Goal: Task Accomplishment & Management: Complete application form

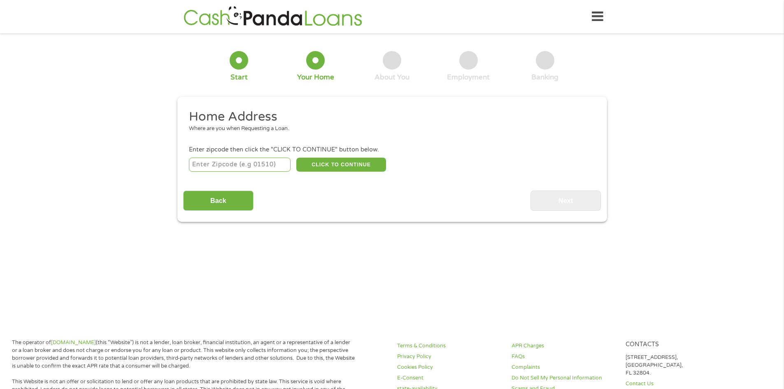
click at [217, 166] on input "number" at bounding box center [240, 165] width 102 height 14
type input "29601"
click at [353, 164] on button "CLICK TO CONTINUE" at bounding box center [341, 165] width 90 height 14
type input "29601"
type input "[GEOGRAPHIC_DATA]"
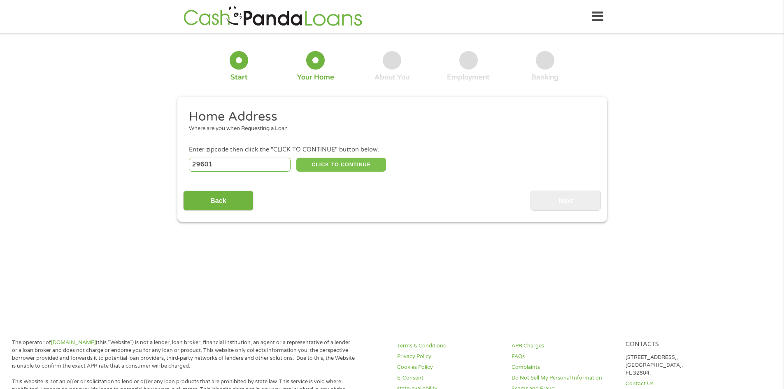
select select "[US_STATE]"
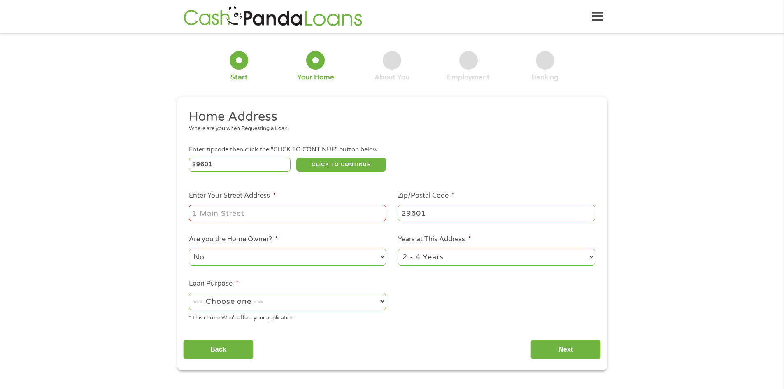
click at [271, 213] on input "Enter Your Street Address *" at bounding box center [287, 213] width 197 height 16
type input "[STREET_ADDRESS]"
click at [243, 260] on select "No Yes" at bounding box center [287, 257] width 197 height 17
click at [467, 297] on ul "Home Address Where are you when Requesting a Loan. Enter zipcode then click the…" at bounding box center [392, 219] width 418 height 220
drag, startPoint x: 225, startPoint y: 162, endPoint x: 170, endPoint y: 157, distance: 55.0
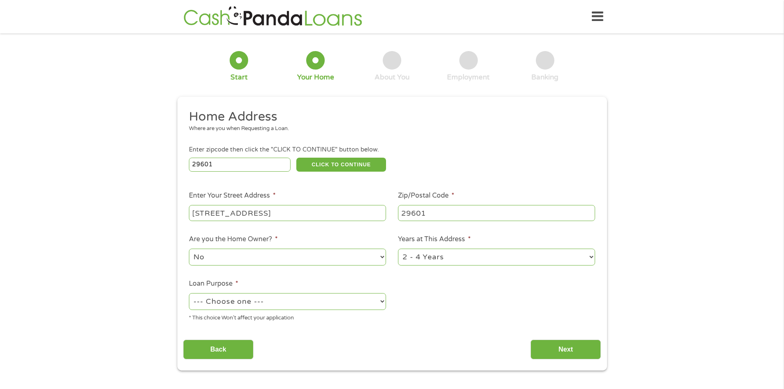
click at [170, 157] on div "1 Start 2 Your Home 3 About You 4 Employment 5 Banking 6 This field is hidden w…" at bounding box center [392, 204] width 445 height 331
type input "29407"
drag, startPoint x: 271, startPoint y: 210, endPoint x: 135, endPoint y: 199, distance: 136.8
click at [135, 200] on div "1 Start 2 Your Home 3 About You 4 Employment 5 Banking 6 This field is hidden w…" at bounding box center [392, 204] width 784 height 331
type input "[GEOGRAPHIC_DATA]"
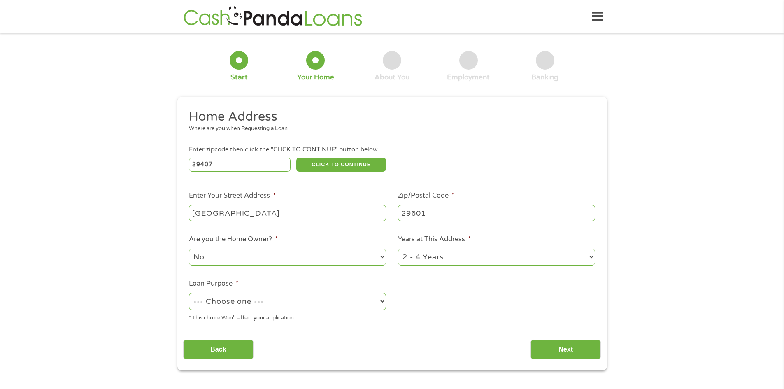
click at [431, 209] on input "29601" at bounding box center [496, 213] width 197 height 16
drag, startPoint x: 417, startPoint y: 211, endPoint x: 435, endPoint y: 208, distance: 17.9
click at [435, 208] on input "29601" at bounding box center [496, 213] width 197 height 16
type input "29607"
click at [265, 257] on select "No Yes" at bounding box center [287, 257] width 197 height 17
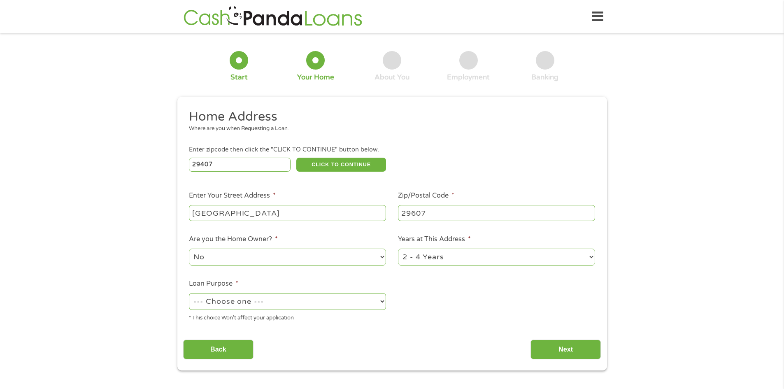
select select "yes"
click at [189, 249] on select "No Yes" at bounding box center [287, 257] width 197 height 17
click at [287, 301] on select "--- Choose one --- Pay Bills Debt Consolidation Home Improvement Major Purchase…" at bounding box center [287, 301] width 197 height 17
select select "shorttermcash"
click at [189, 293] on select "--- Choose one --- Pay Bills Debt Consolidation Home Improvement Major Purchase…" at bounding box center [287, 301] width 197 height 17
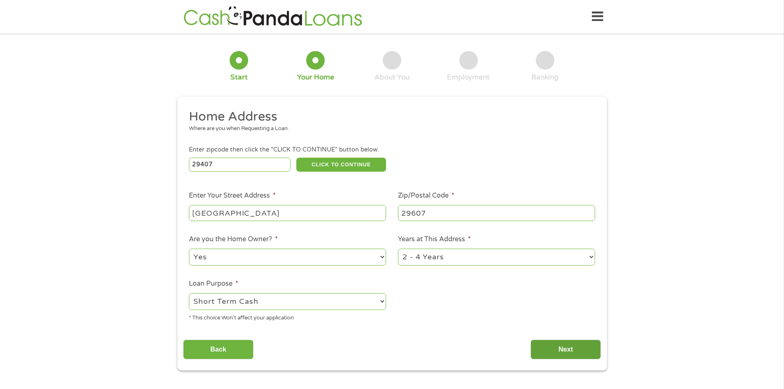
click at [571, 350] on input "Next" at bounding box center [566, 350] width 70 height 20
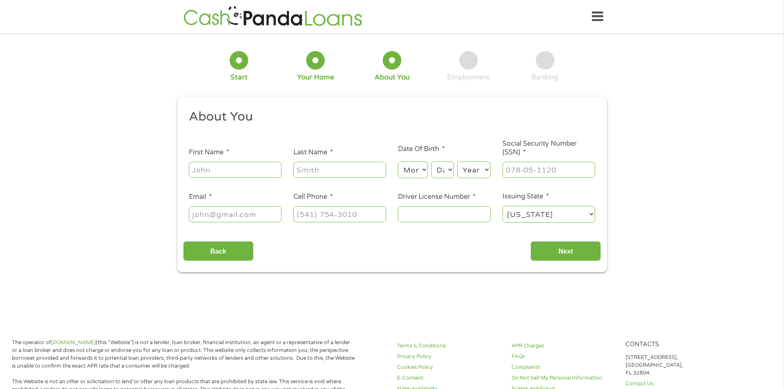
click at [203, 173] on input "First Name *" at bounding box center [235, 170] width 93 height 16
type input "[PERSON_NAME]"
click at [302, 168] on input "Last Name *" at bounding box center [340, 170] width 93 height 16
type input "[PERSON_NAME]"
click at [420, 170] on select "Month 1 2 3 4 5 6 7 8 9 10 11 12" at bounding box center [413, 169] width 30 height 17
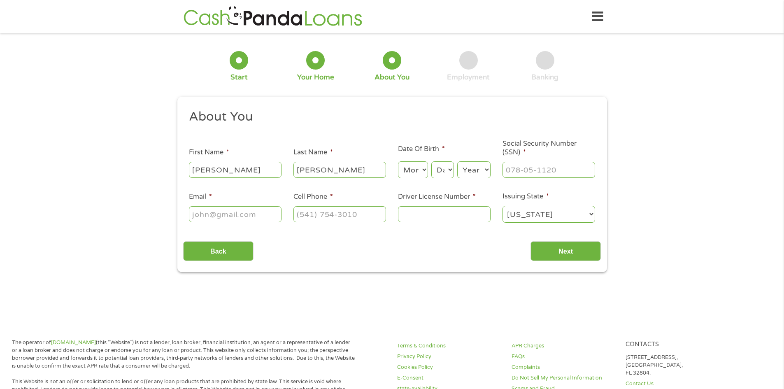
select select "2"
click at [398, 161] on select "Month 1 2 3 4 5 6 7 8 9 10 11 12" at bounding box center [413, 169] width 30 height 17
click at [445, 171] on select "Day 1 2 3 4 5 6 7 8 9 10 11 12 13 14 15 16 17 18 19 20 21 22 23 24 25 26 27 28 …" at bounding box center [443, 169] width 22 height 17
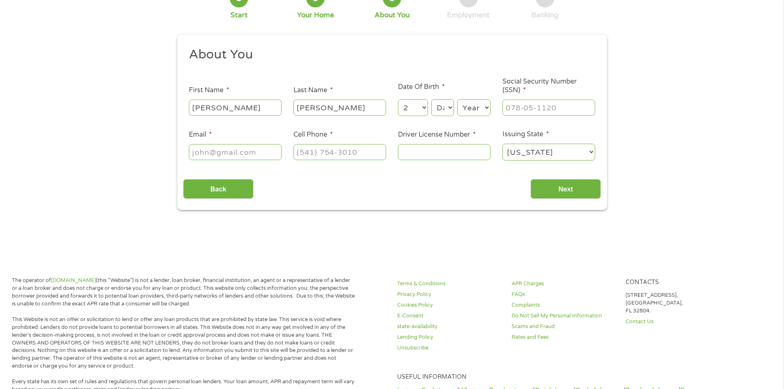
scroll to position [0, 0]
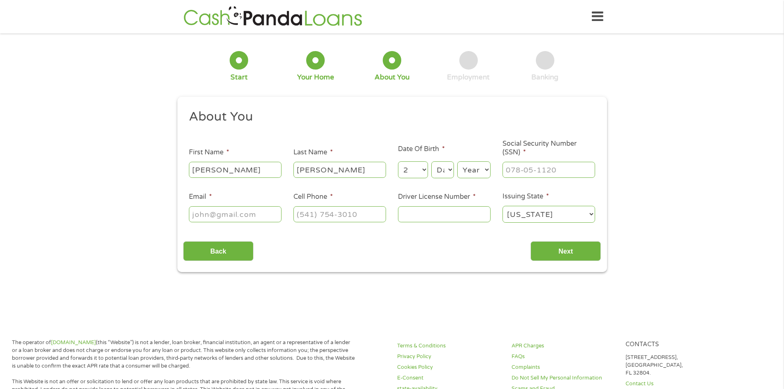
click at [450, 169] on select "Day 1 2 3 4 5 6 7 8 9 10 11 12 13 14 15 16 17 18 19 20 21 22 23 24 25 26 27 28 …" at bounding box center [443, 169] width 22 height 17
select select "27"
click at [432, 161] on select "Day 1 2 3 4 5 6 7 8 9 10 11 12 13 14 15 16 17 18 19 20 21 22 23 24 25 26 27 28 …" at bounding box center [443, 169] width 22 height 17
click at [488, 169] on select "Year [DATE] 2006 2005 2004 2003 2002 2001 2000 1999 1998 1997 1996 1995 1994 19…" at bounding box center [473, 169] width 33 height 17
select select "1962"
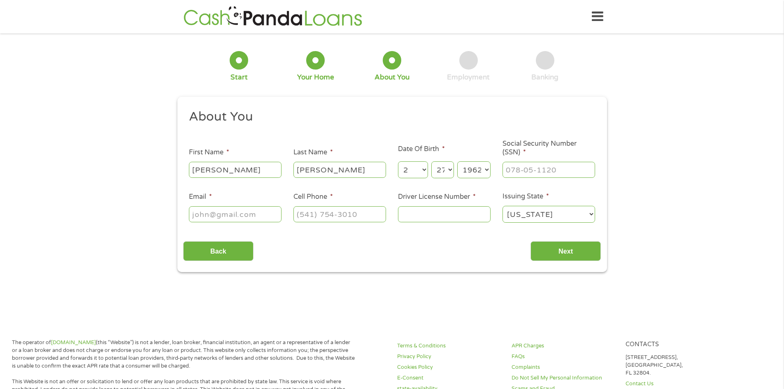
click at [457, 161] on select "Year [DATE] 2006 2005 2004 2003 2002 2001 2000 1999 1998 1997 1996 1995 1994 19…" at bounding box center [473, 169] width 33 height 17
click at [524, 170] on input "___-__-____" at bounding box center [549, 170] width 93 height 16
drag, startPoint x: 566, startPoint y: 167, endPoint x: 527, endPoint y: 173, distance: 39.1
click at [527, 173] on input "___-21-9865" at bounding box center [549, 170] width 93 height 16
type input "219-86-5646"
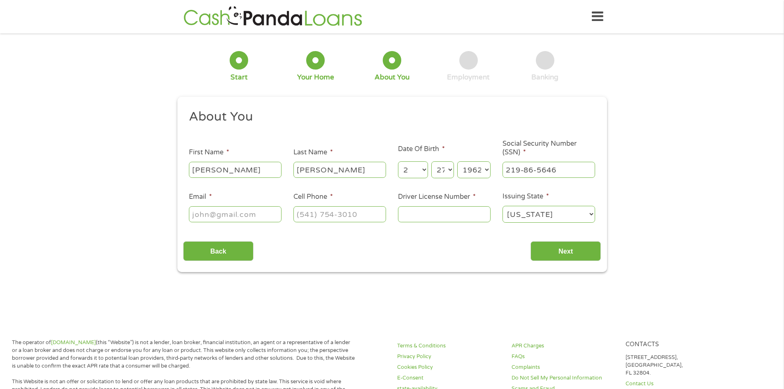
click at [257, 213] on input "Email *" at bounding box center [235, 214] width 93 height 16
type input "[EMAIL_ADDRESS][DOMAIN_NAME]"
click at [297, 213] on input "(___) ___-____" at bounding box center [340, 214] width 93 height 16
type input "[PHONE_NUMBER]"
click at [411, 219] on input "Driver License Number *" at bounding box center [444, 214] width 93 height 16
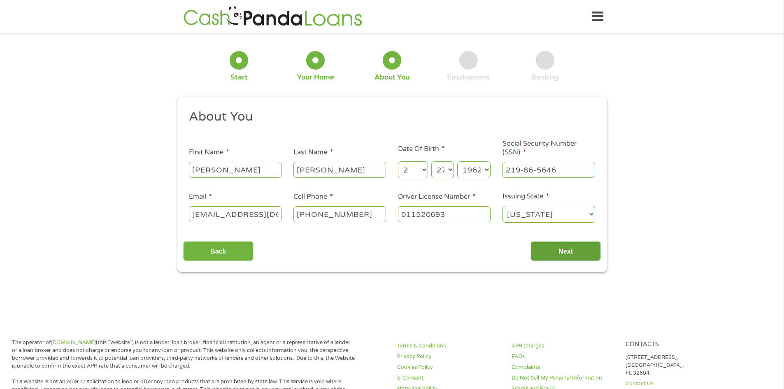
type input "011520693"
click at [573, 255] on input "Next" at bounding box center [566, 251] width 70 height 20
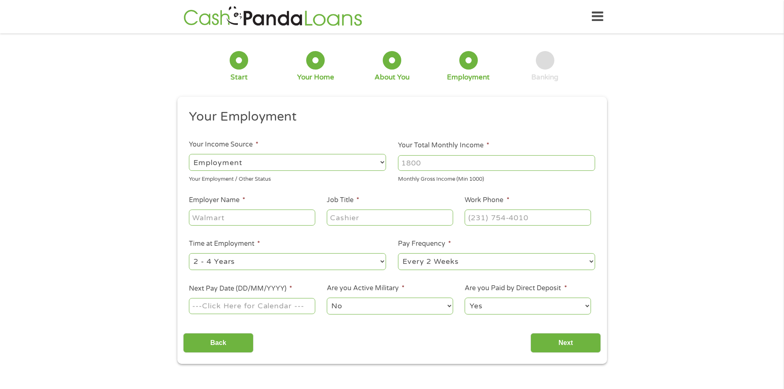
click at [219, 162] on select "--- Choose one --- Employment [DEMOGRAPHIC_DATA] Benefits" at bounding box center [287, 162] width 197 height 17
click at [189, 154] on select "--- Choose one --- Employment [DEMOGRAPHIC_DATA] Benefits" at bounding box center [287, 162] width 197 height 17
click at [427, 163] on input "Your Total Monthly Income *" at bounding box center [496, 163] width 197 height 16
type input "20000"
click at [274, 214] on input "Employer Name *" at bounding box center [252, 218] width 126 height 16
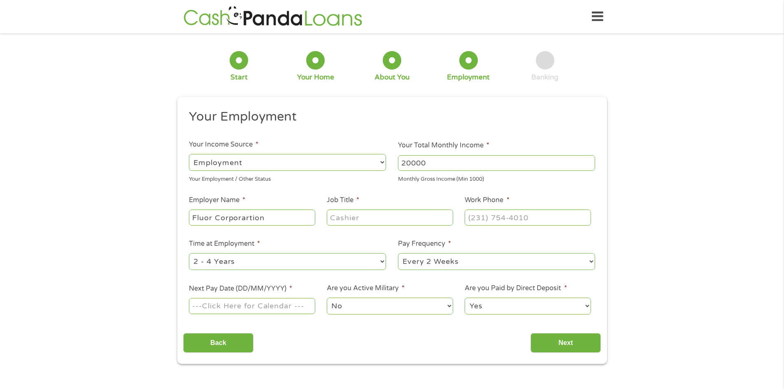
click at [246, 219] on input "Fluor Corporartion" at bounding box center [252, 218] width 126 height 16
type input "Fluor Corporation"
click at [343, 219] on input "Job Title *" at bounding box center [390, 218] width 126 height 16
type input "Engineer"
click at [485, 214] on input "(___) ___-____" at bounding box center [528, 218] width 126 height 16
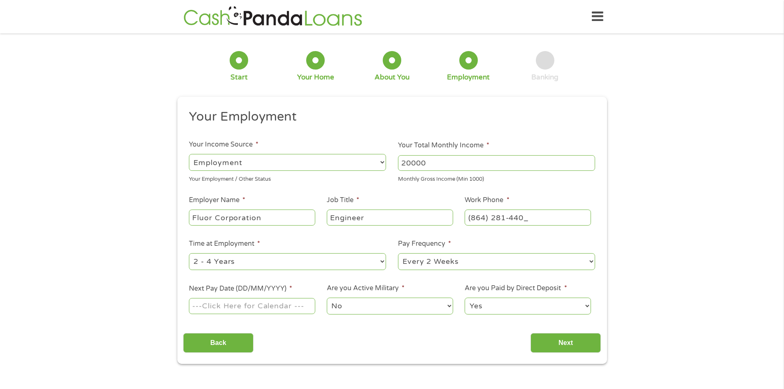
type input "[PHONE_NUMBER]"
click at [384, 261] on select "--- Choose one --- 1 Year or less 1 - 2 Years 2 - 4 Years Over 4 Years" at bounding box center [287, 261] width 197 height 17
select select "60months"
click at [189, 253] on select "--- Choose one --- 1 Year or less 1 - 2 Years 2 - 4 Years Over 4 Years" at bounding box center [287, 261] width 197 height 17
click at [273, 309] on input "Next Pay Date (DD/MM/YYYY) *" at bounding box center [252, 306] width 126 height 16
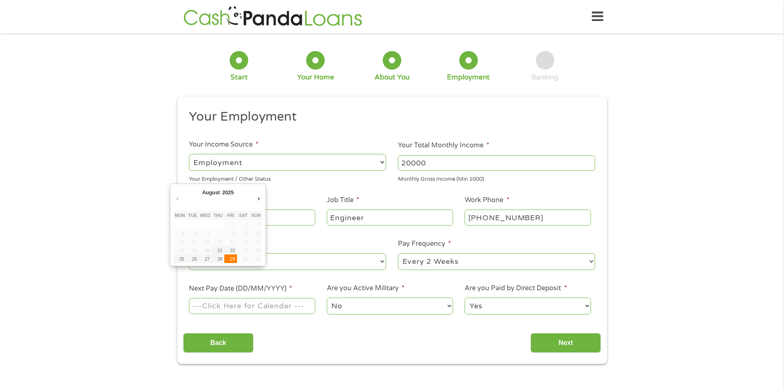
type input "[DATE]"
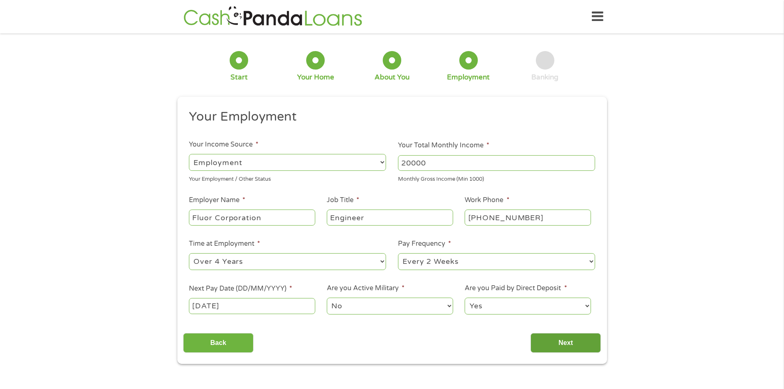
click at [567, 346] on input "Next" at bounding box center [566, 343] width 70 height 20
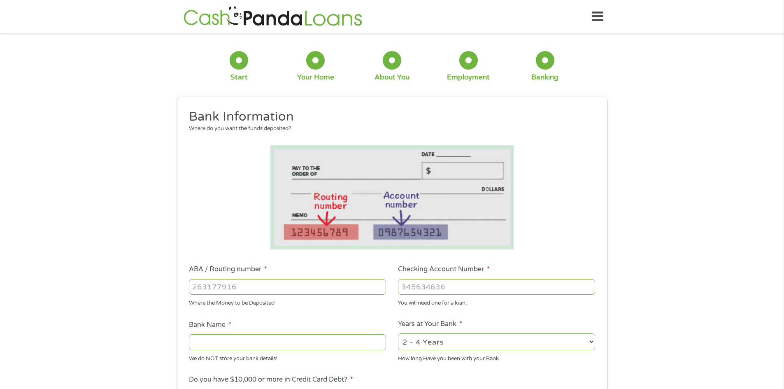
click at [230, 285] on input "ABA / Routing number *" at bounding box center [287, 287] width 197 height 16
type input "053904483"
type input "BANK OF AMERICA NA"
type input "053904483"
click at [433, 287] on input "Checking Account Number *" at bounding box center [496, 287] width 197 height 16
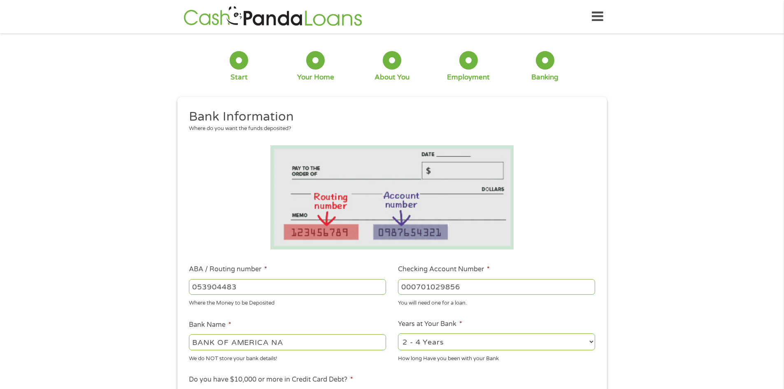
type input "000701029856"
click at [446, 344] on select "2 - 4 Years 6 - 12 Months 1 - 2 Years Over 4 Years" at bounding box center [496, 342] width 197 height 17
select select "60months"
click at [398, 334] on select "2 - 4 Years 6 - 12 Months 1 - 2 Years Over 4 Years" at bounding box center [496, 342] width 197 height 17
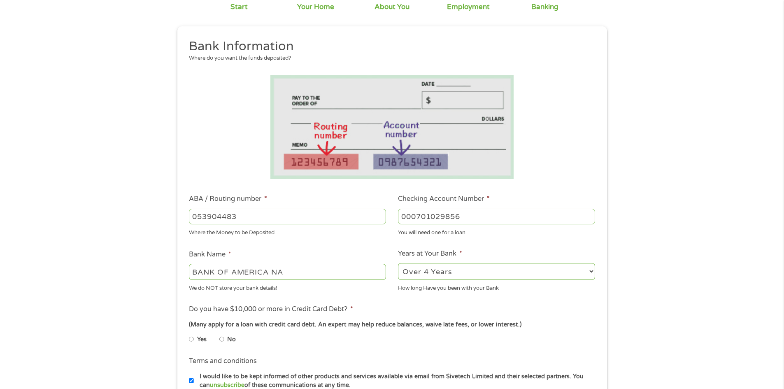
scroll to position [82, 0]
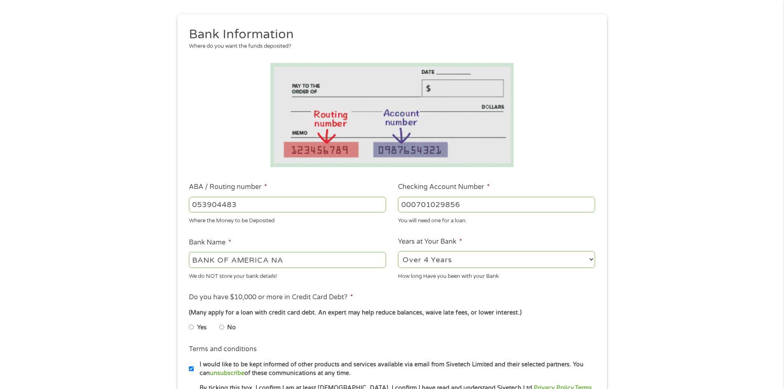
click at [192, 330] on input "Yes" at bounding box center [191, 327] width 5 height 13
radio input "true"
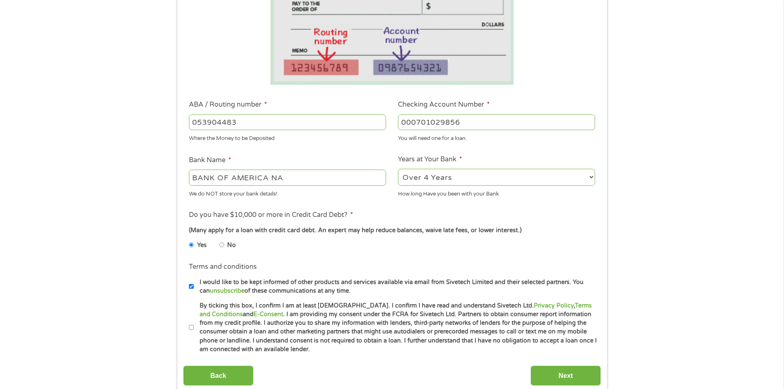
scroll to position [206, 0]
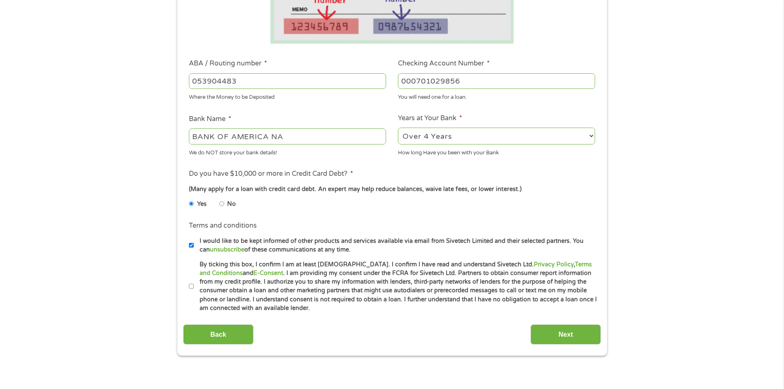
click at [190, 286] on input "By ticking this box, I confirm I am at least [DEMOGRAPHIC_DATA]. I confirm I ha…" at bounding box center [191, 286] width 5 height 13
checkbox input "true"
click at [586, 333] on input "Next" at bounding box center [566, 334] width 70 height 20
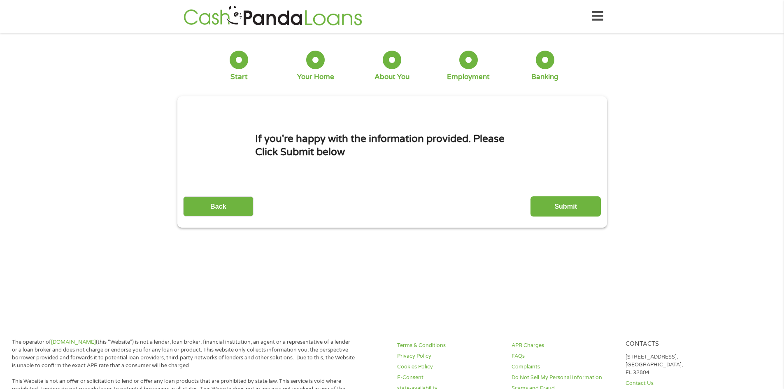
scroll to position [0, 0]
click at [551, 208] on input "Submit" at bounding box center [566, 207] width 70 height 20
